Goal: Information Seeking & Learning: Learn about a topic

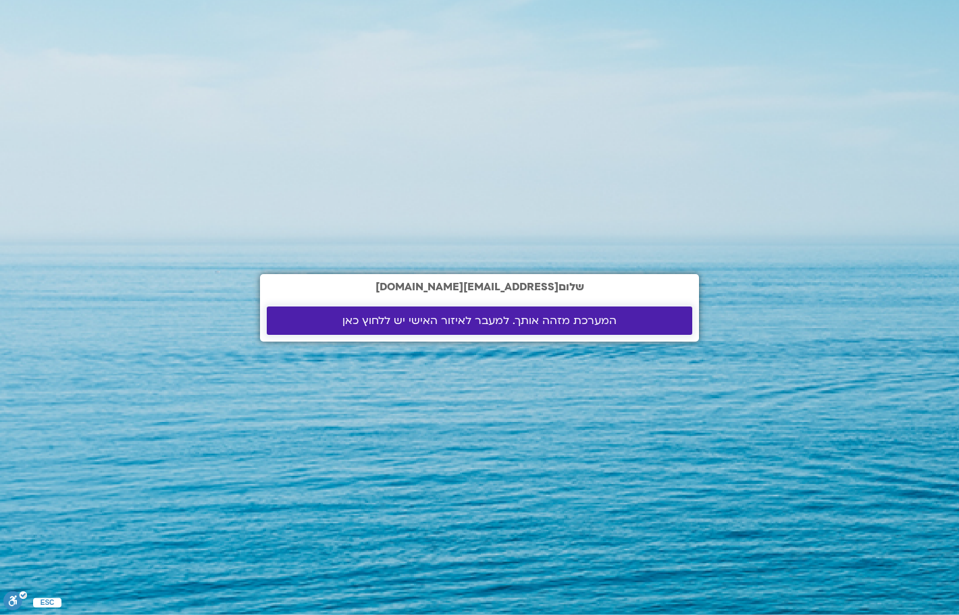
click at [365, 319] on span "המערכת מזהה אותך. למעבר לאיזור האישי יש ללחוץ כאן" at bounding box center [479, 321] width 274 height 12
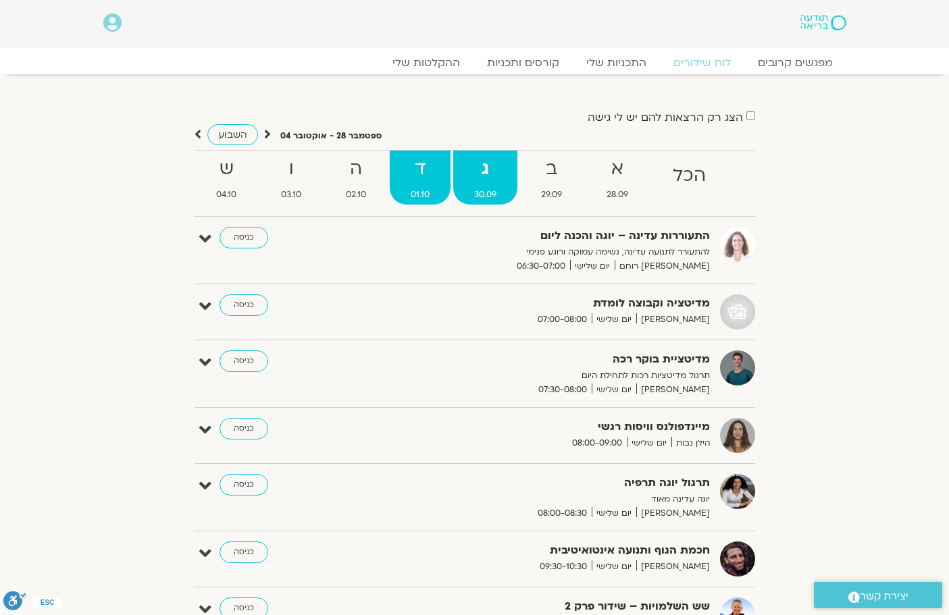
click at [421, 168] on strong "ד" at bounding box center [420, 169] width 61 height 30
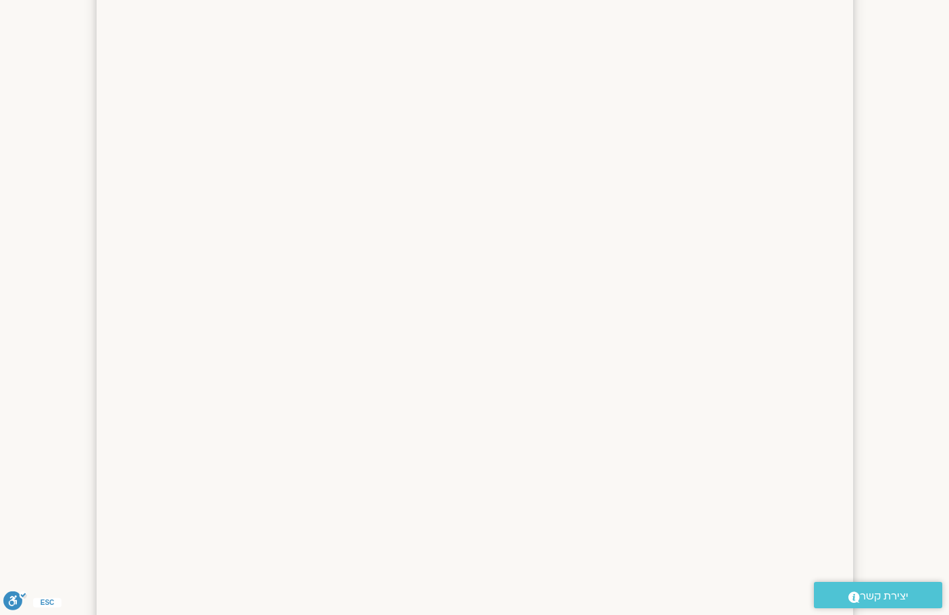
scroll to position [68, 0]
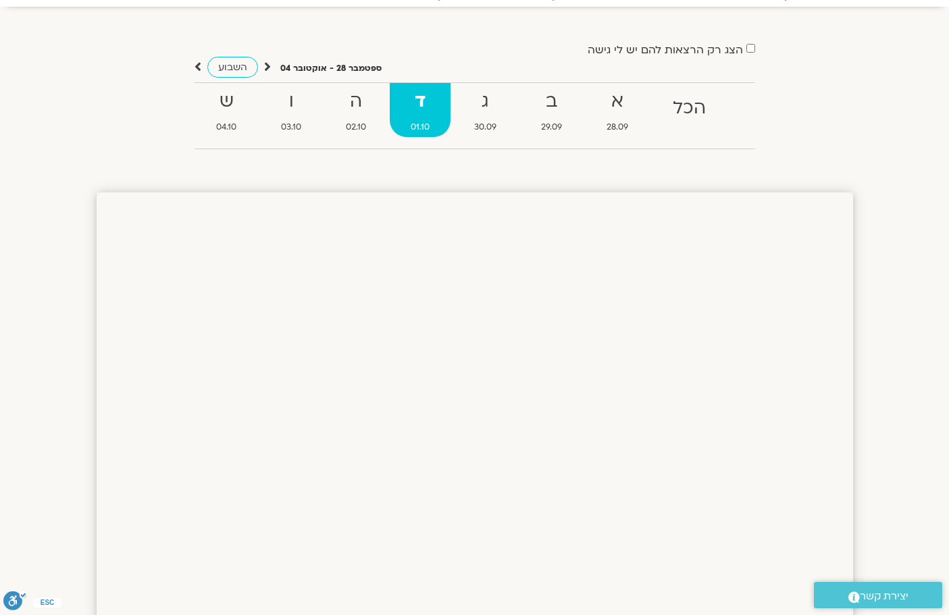
click at [421, 100] on strong "ד" at bounding box center [420, 101] width 61 height 30
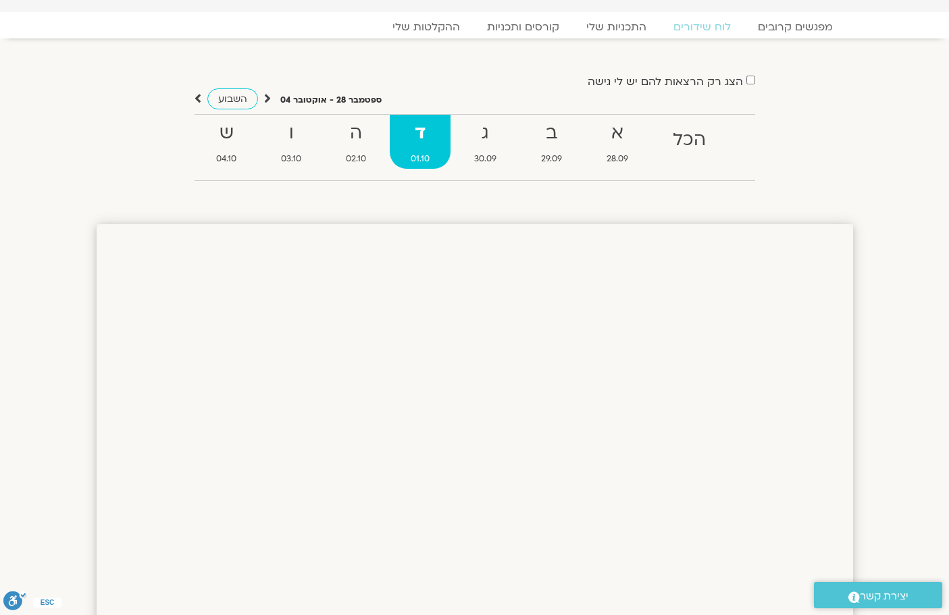
scroll to position [0, 0]
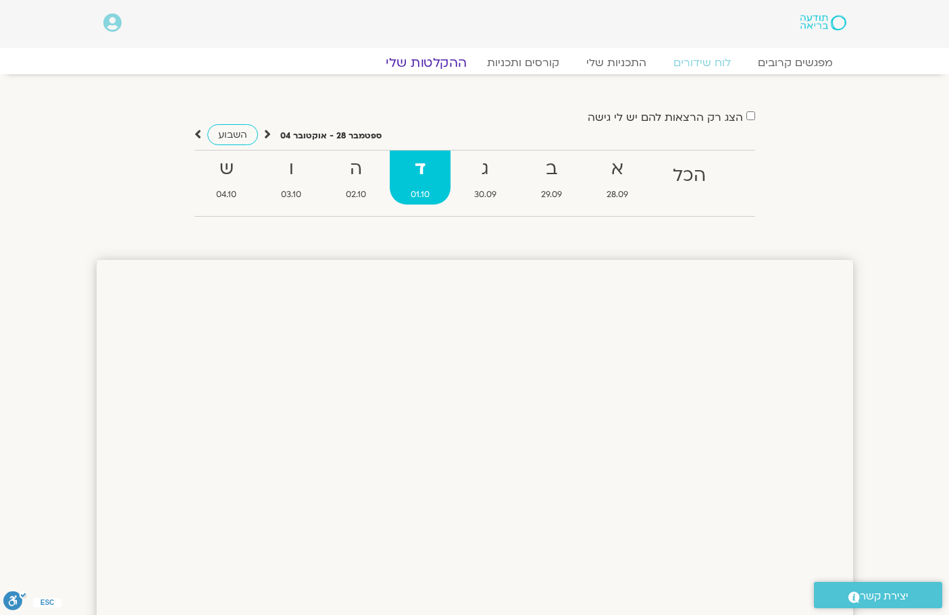
click at [438, 59] on link "ההקלטות שלי" at bounding box center [425, 63] width 113 height 16
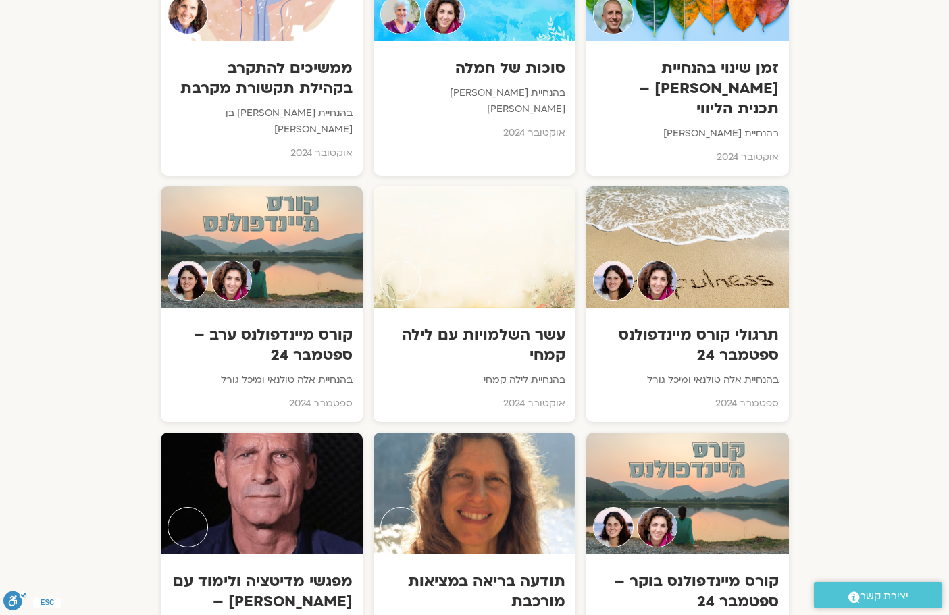
scroll to position [9254, 0]
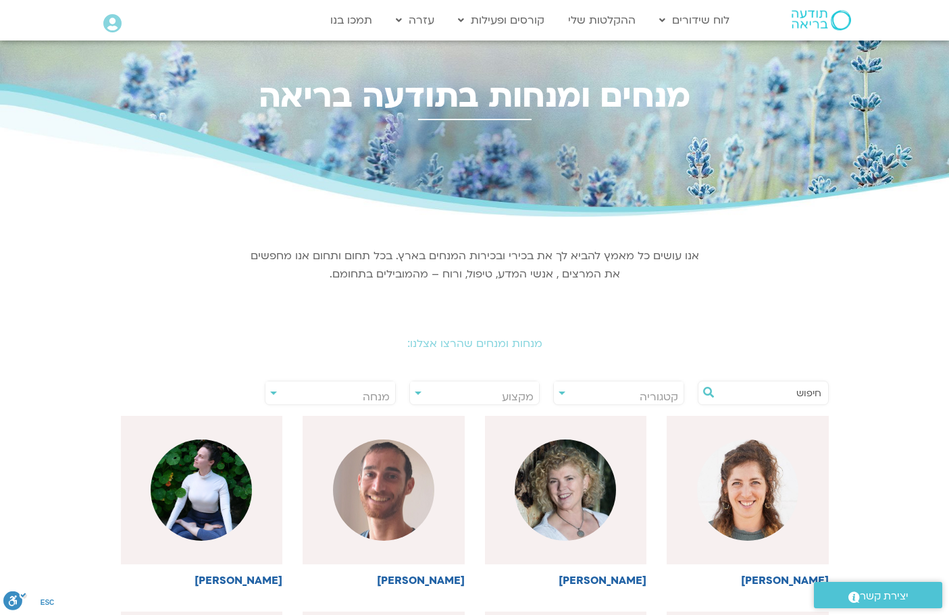
click at [274, 394] on div "**********" at bounding box center [330, 393] width 131 height 24
click at [819, 392] on input "text" at bounding box center [770, 393] width 103 height 23
type input "דרך המצפן"
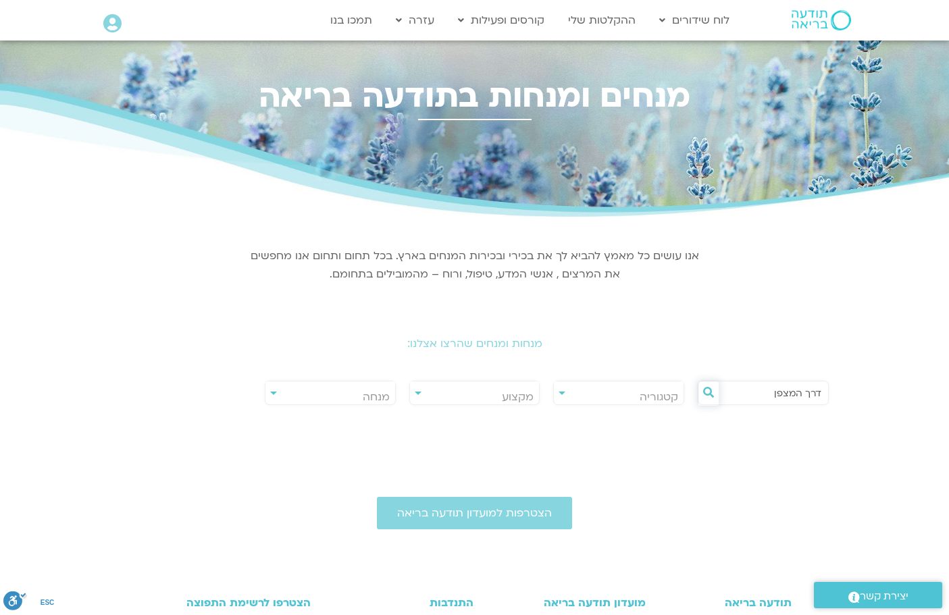
click at [704, 390] on icon at bounding box center [708, 392] width 11 height 11
click at [752, 397] on input "דרך המצפן" at bounding box center [770, 393] width 103 height 23
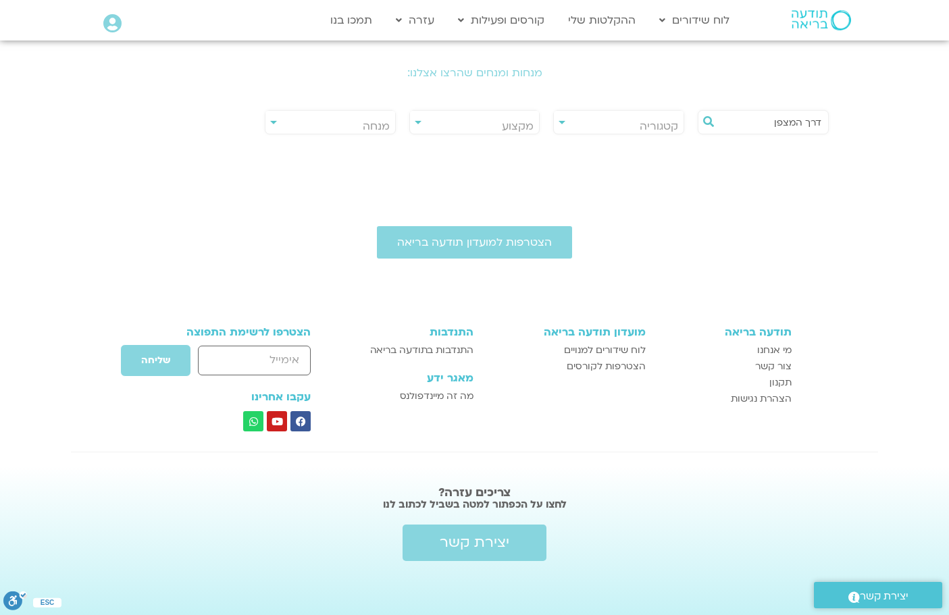
click at [817, 119] on input "דרך המצפן" at bounding box center [770, 122] width 103 height 23
click at [750, 127] on input "דרך המצפן" at bounding box center [770, 122] width 103 height 23
click at [593, 21] on link "ההקלטות שלי" at bounding box center [601, 20] width 81 height 26
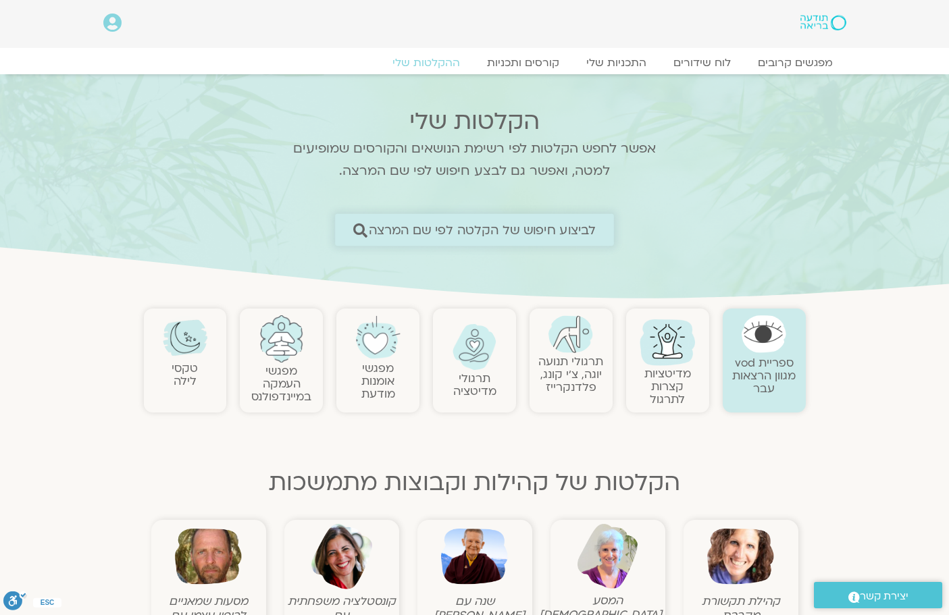
click at [594, 226] on span "לביצוע חיפוש של הקלטה לפי שם המרצה" at bounding box center [483, 230] width 228 height 14
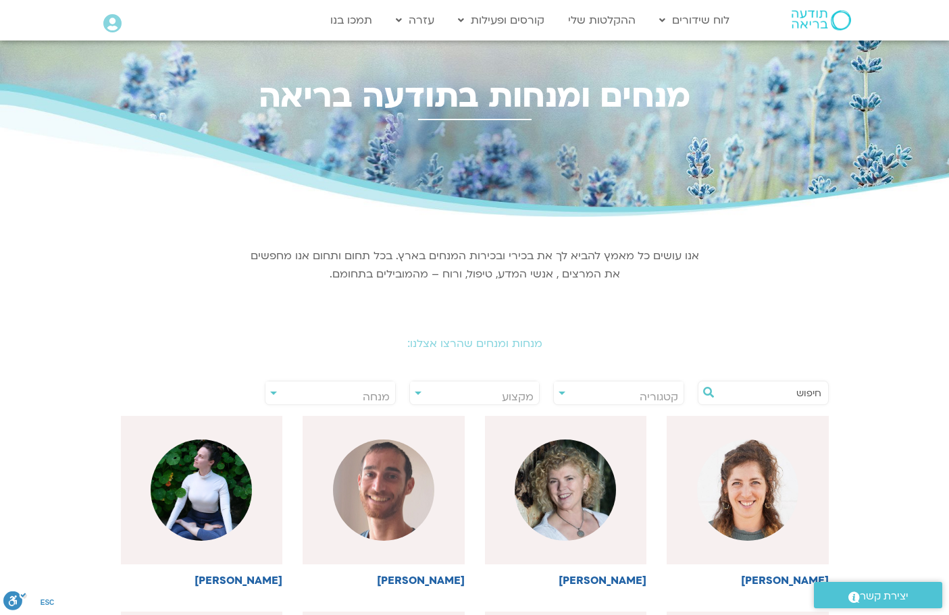
click at [819, 394] on input "text" at bounding box center [770, 393] width 103 height 23
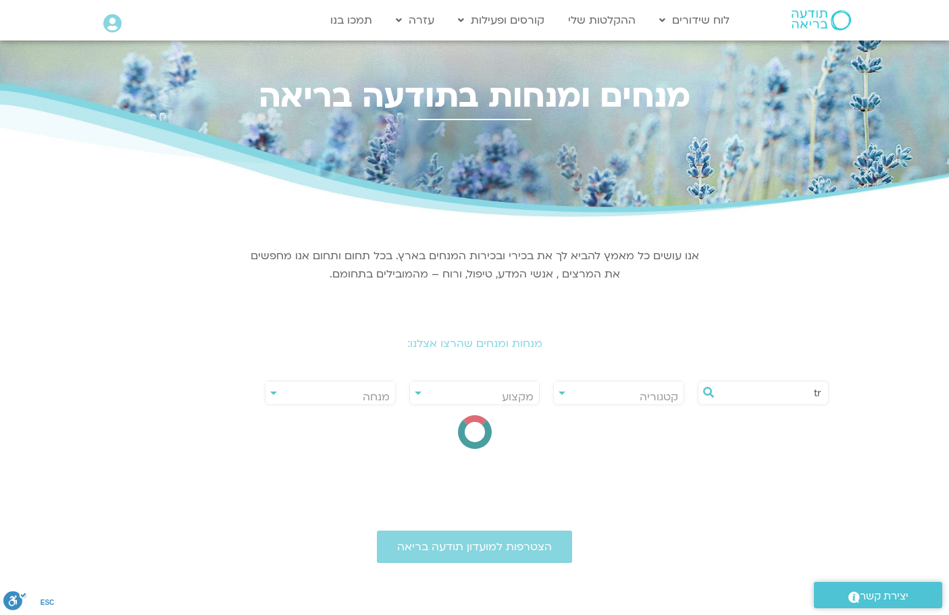
type input "t"
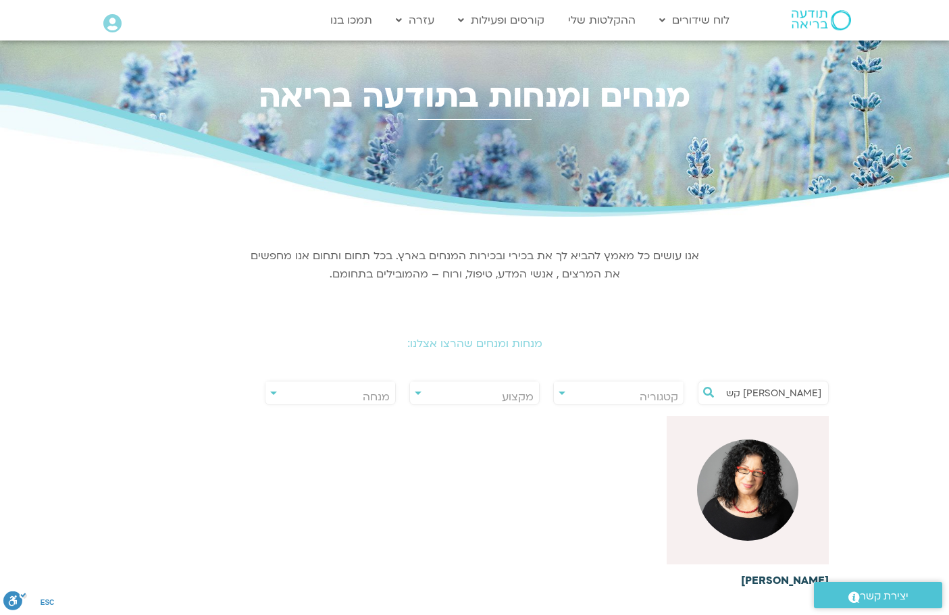
type input "ארנינה קש"
click at [759, 490] on img at bounding box center [747, 490] width 101 height 101
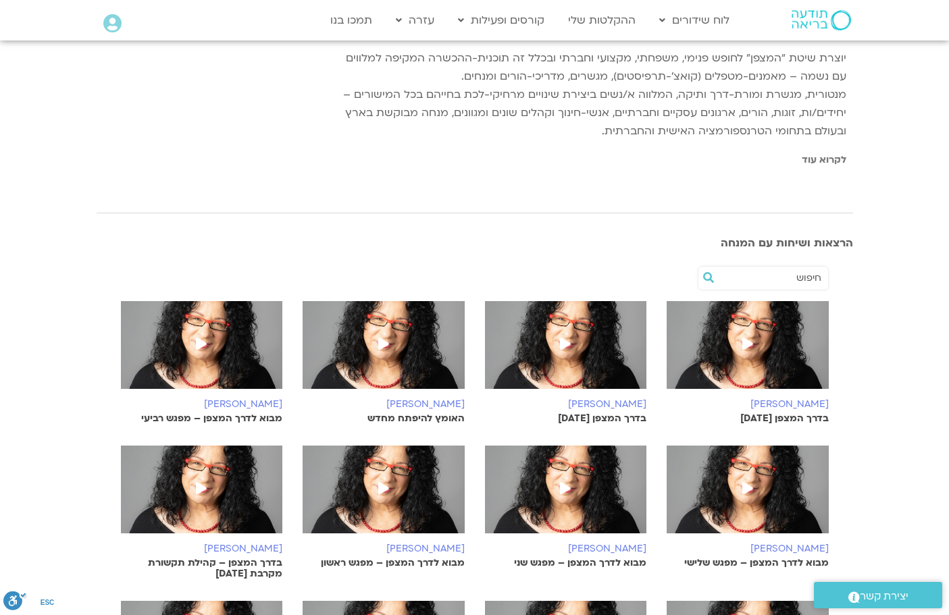
scroll to position [338, 0]
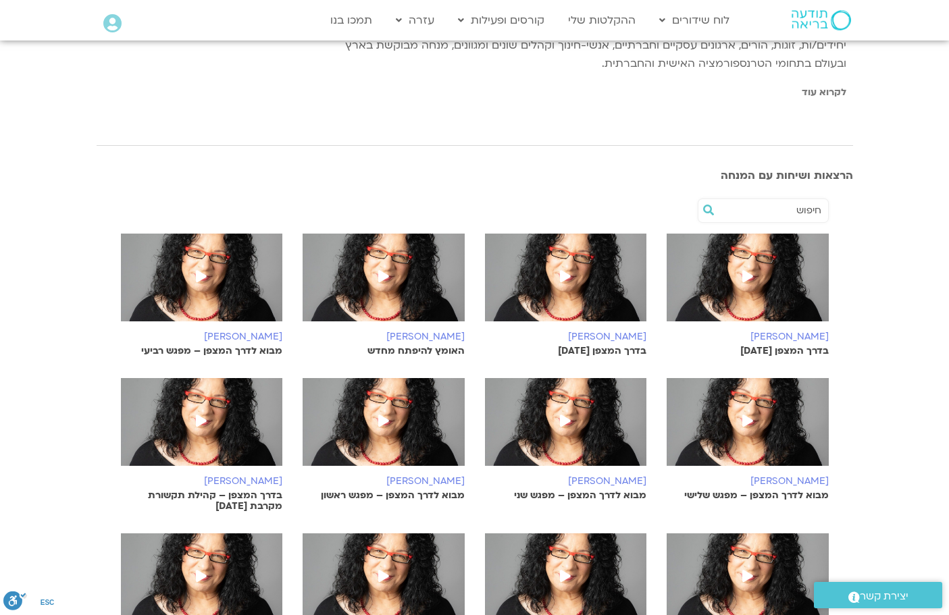
click at [747, 274] on icon at bounding box center [747, 276] width 11 height 12
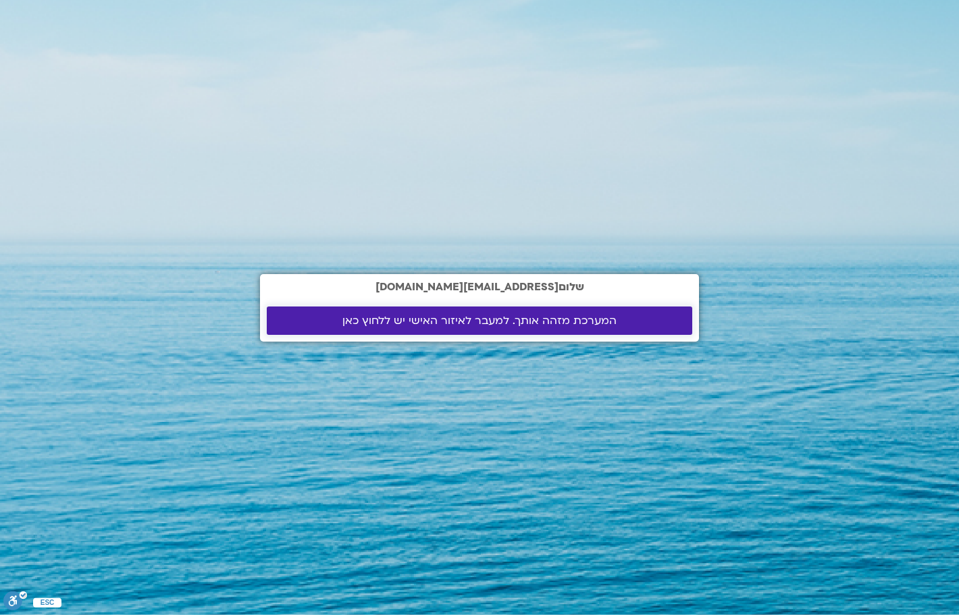
click at [393, 319] on span "המערכת מזהה אותך. למעבר לאיזור האישי יש ללחוץ כאן" at bounding box center [479, 321] width 274 height 12
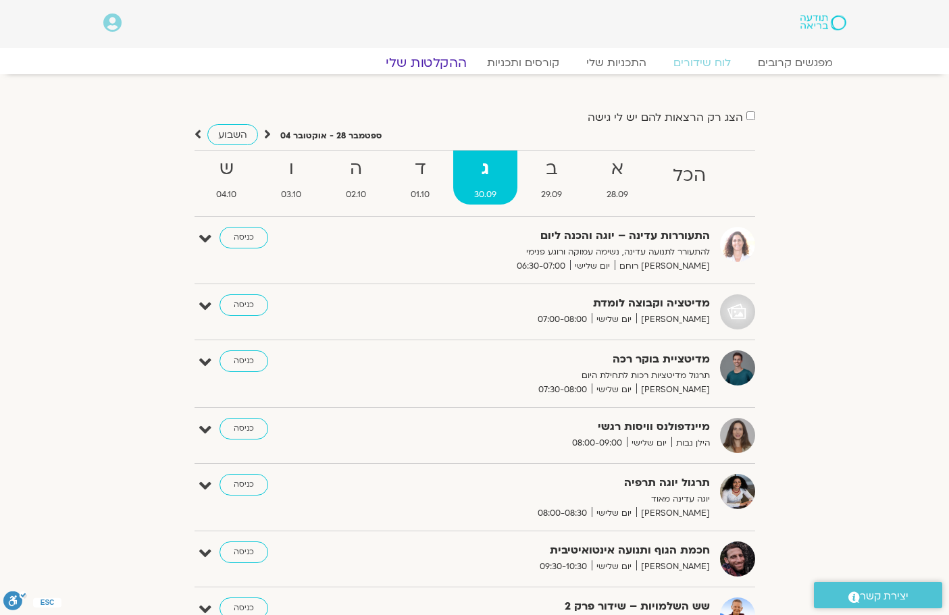
click at [424, 61] on link "ההקלטות שלי" at bounding box center [425, 63] width 113 height 16
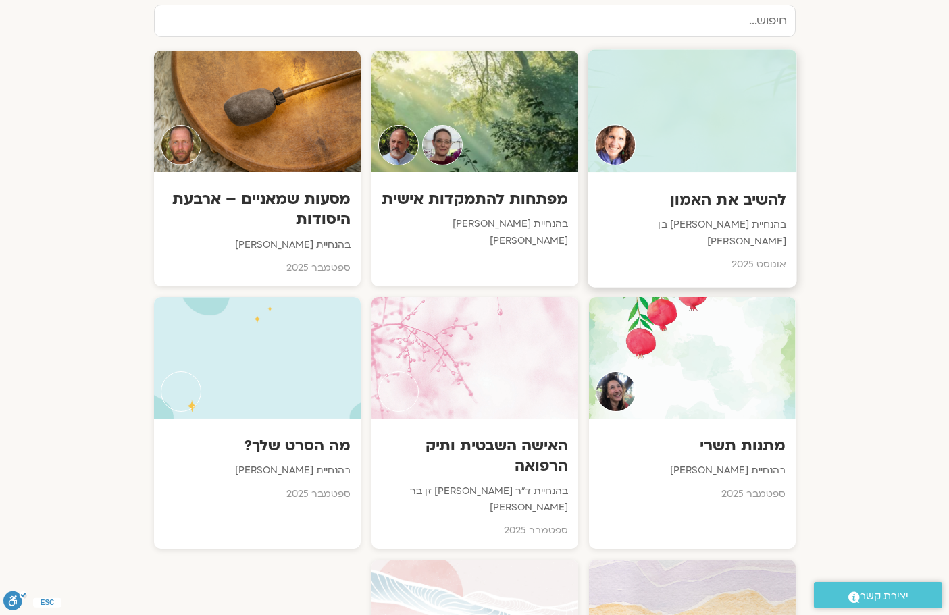
scroll to position [473, 0]
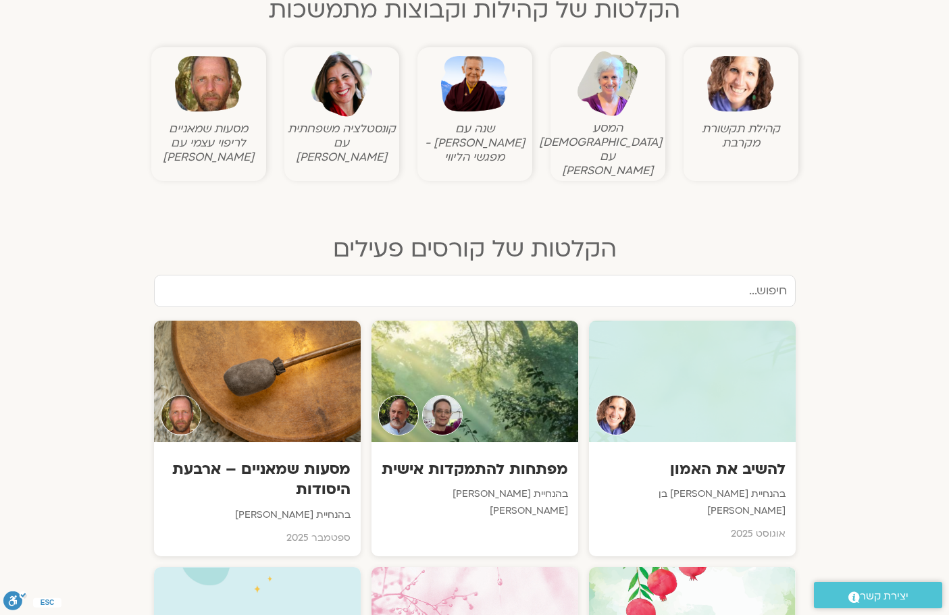
click at [788, 278] on input "text" at bounding box center [475, 291] width 642 height 32
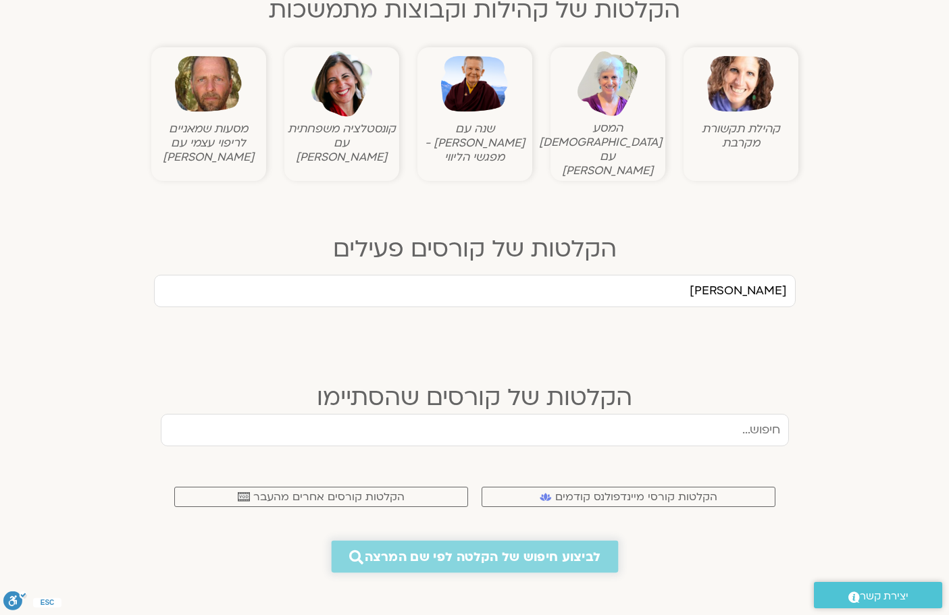
type input "[PERSON_NAME]"
click at [537, 550] on span "לביצוע חיפוש של הקלטה לפי שם המרצה" at bounding box center [483, 557] width 236 height 14
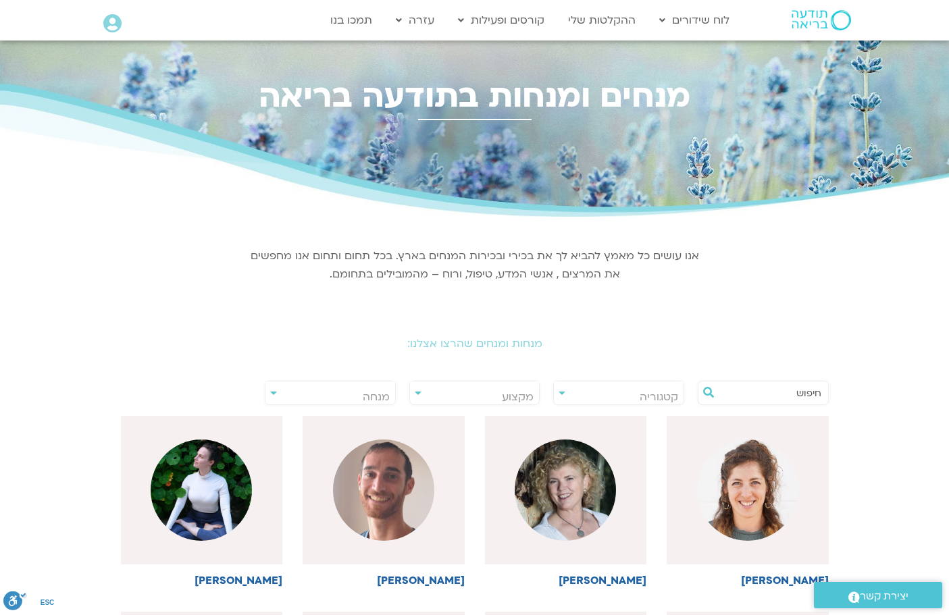
click at [540, 336] on div "מנחות ומנחים שהרצו אצלנו:" at bounding box center [475, 334] width 757 height 60
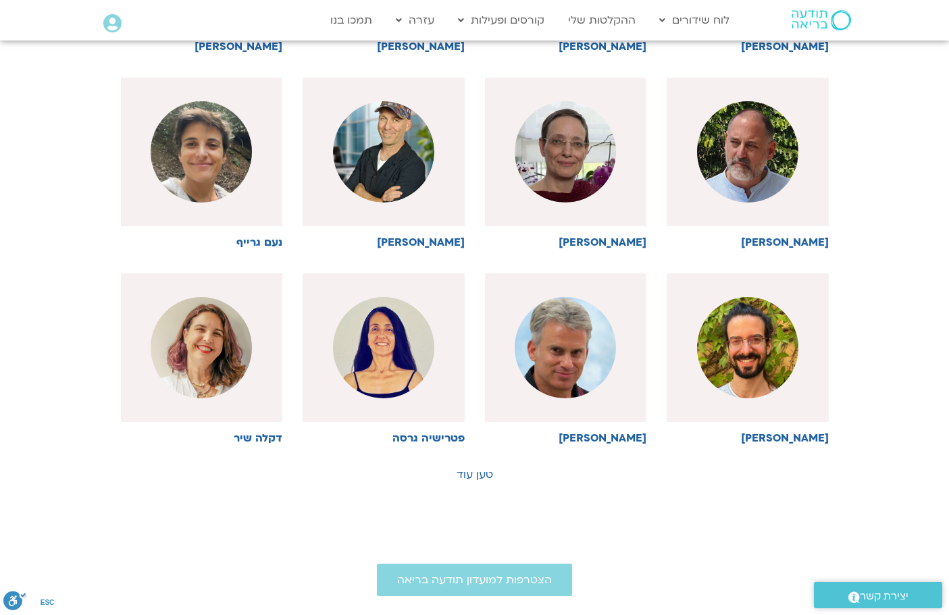
scroll to position [61, 0]
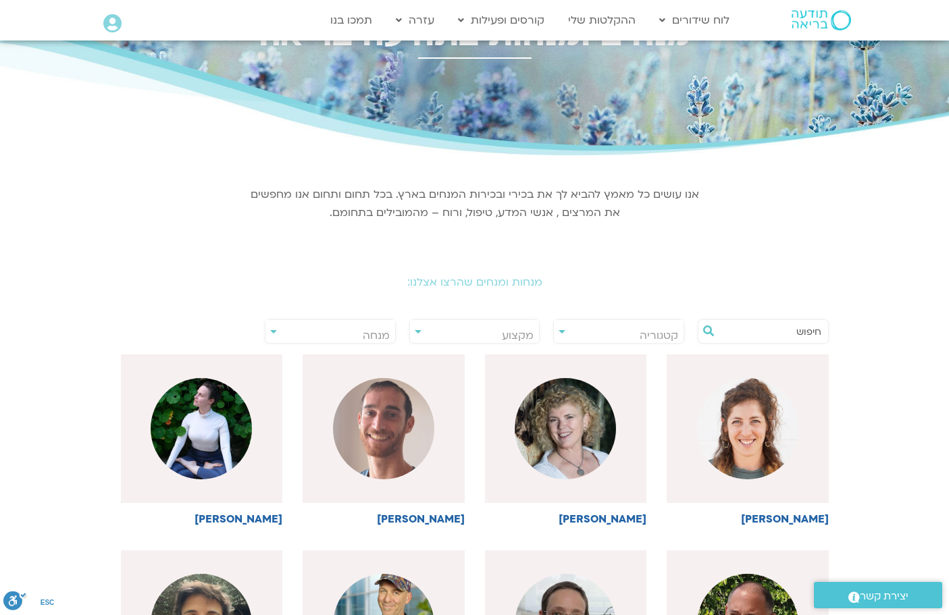
click at [817, 328] on input "text" at bounding box center [770, 331] width 103 height 23
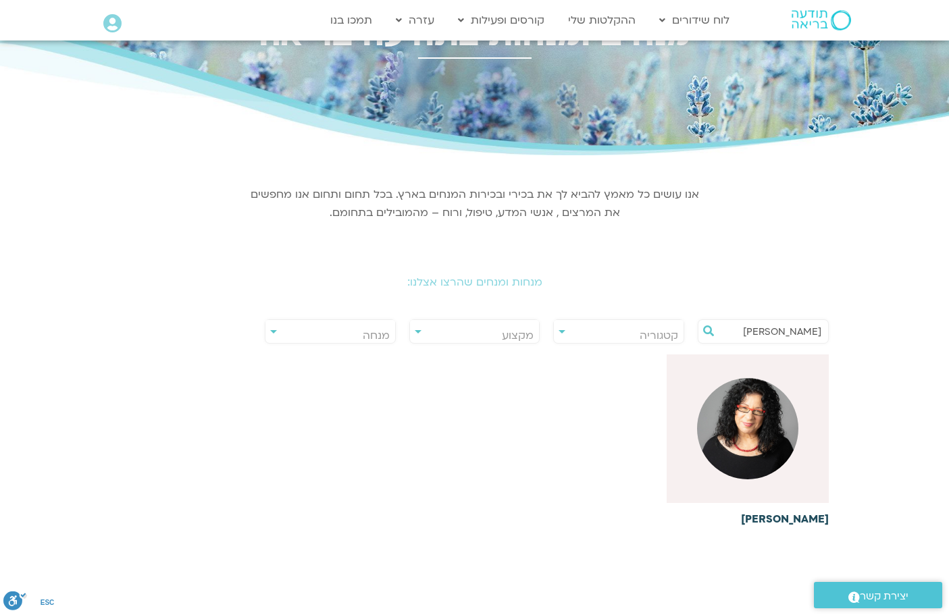
type input "[PERSON_NAME]"
click at [740, 434] on img at bounding box center [747, 428] width 101 height 101
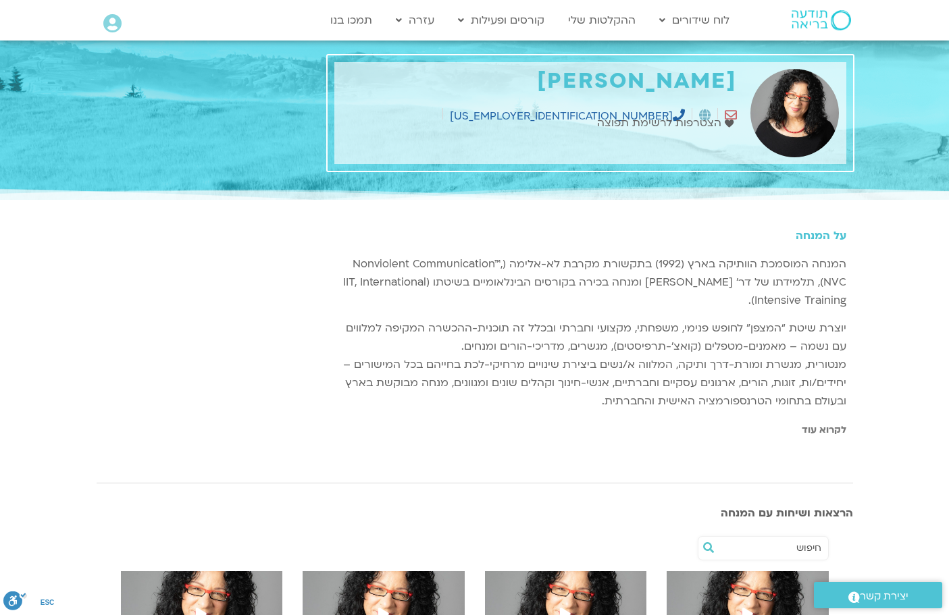
scroll to position [203, 0]
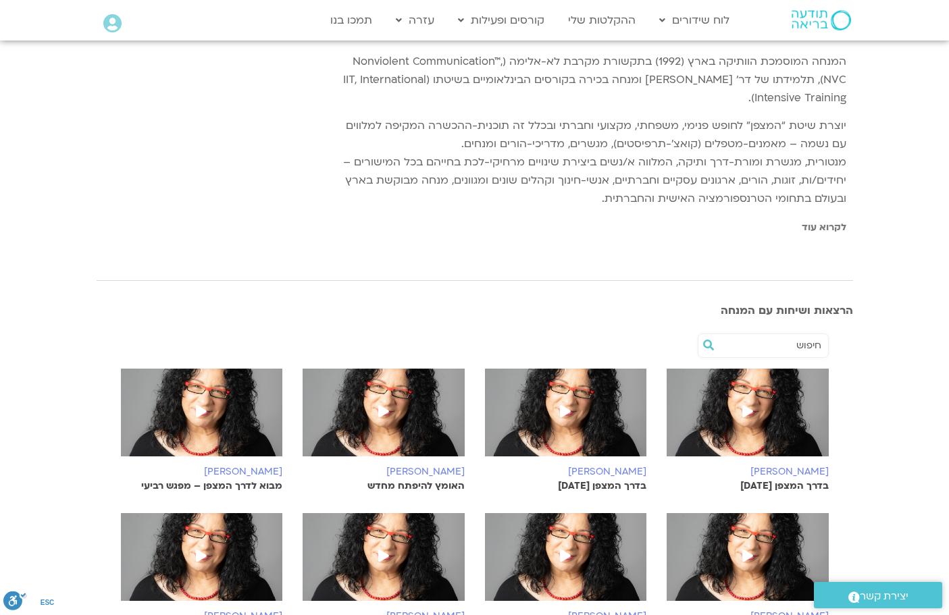
click at [565, 407] on icon at bounding box center [565, 411] width 11 height 12
